Goal: Find specific page/section: Find specific page/section

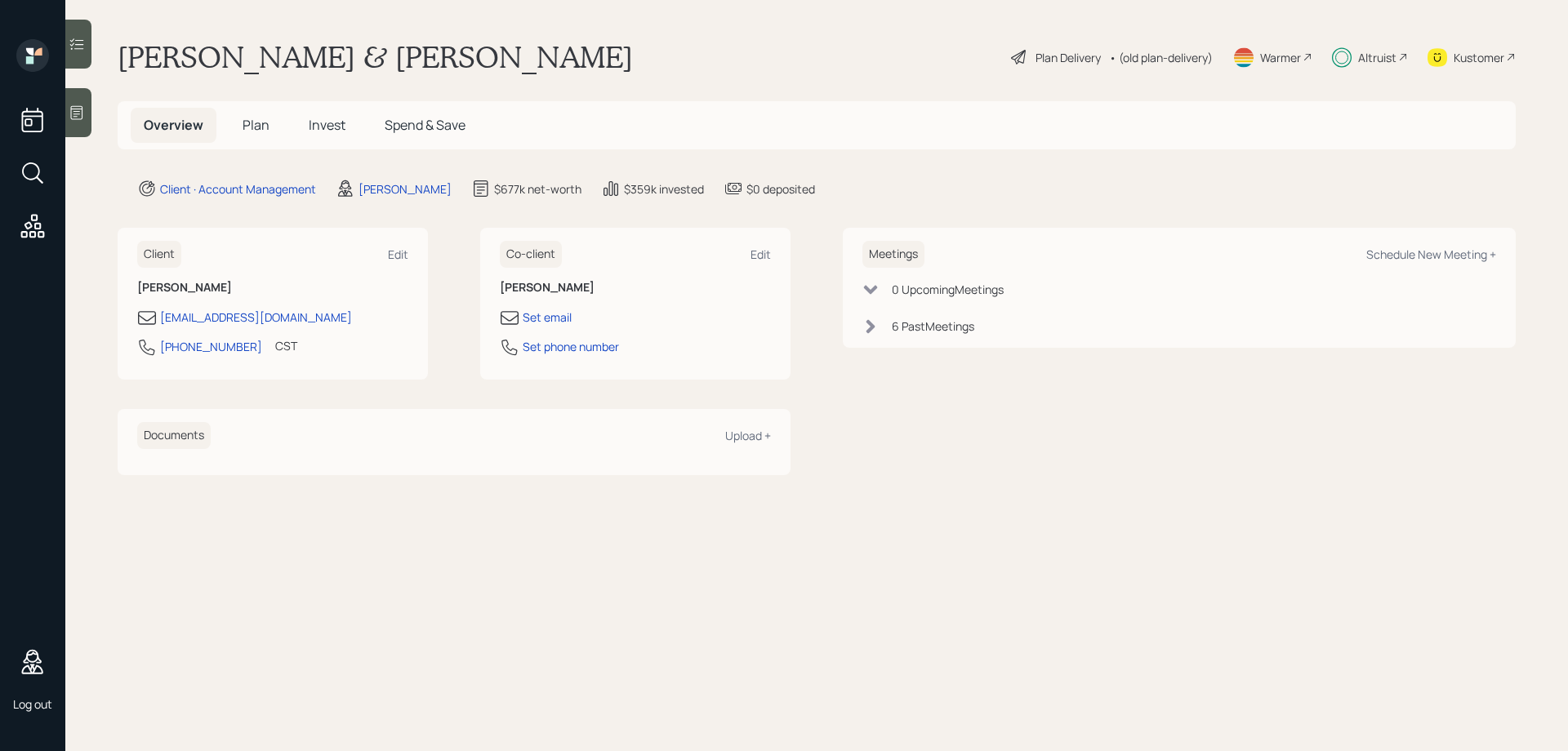
click at [1485, 60] on div "Kustomer" at bounding box center [1478, 57] width 50 height 17
